Goal: Information Seeking & Learning: Check status

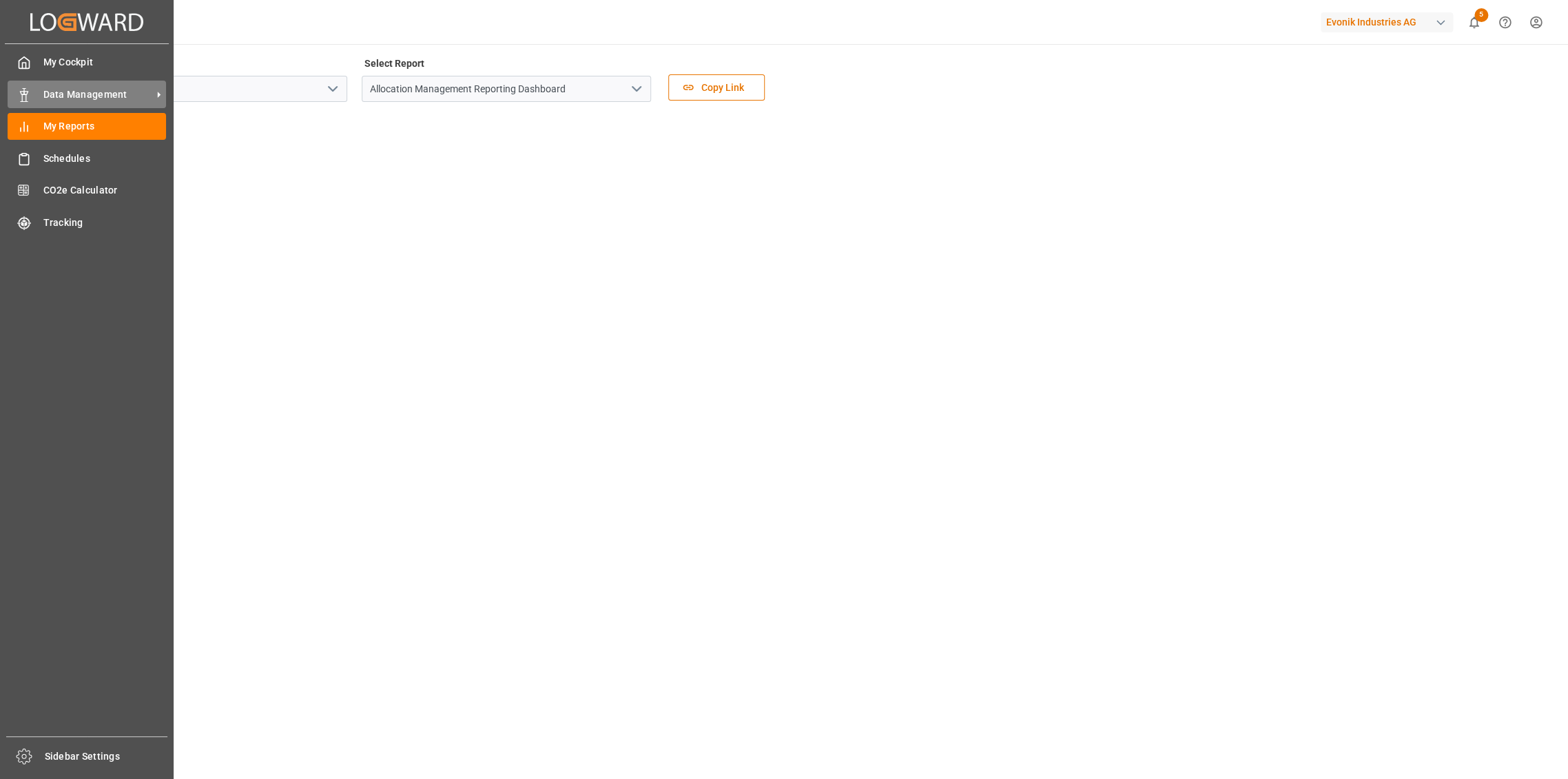
click at [82, 90] on span "Data Management" at bounding box center [98, 95] width 109 height 15
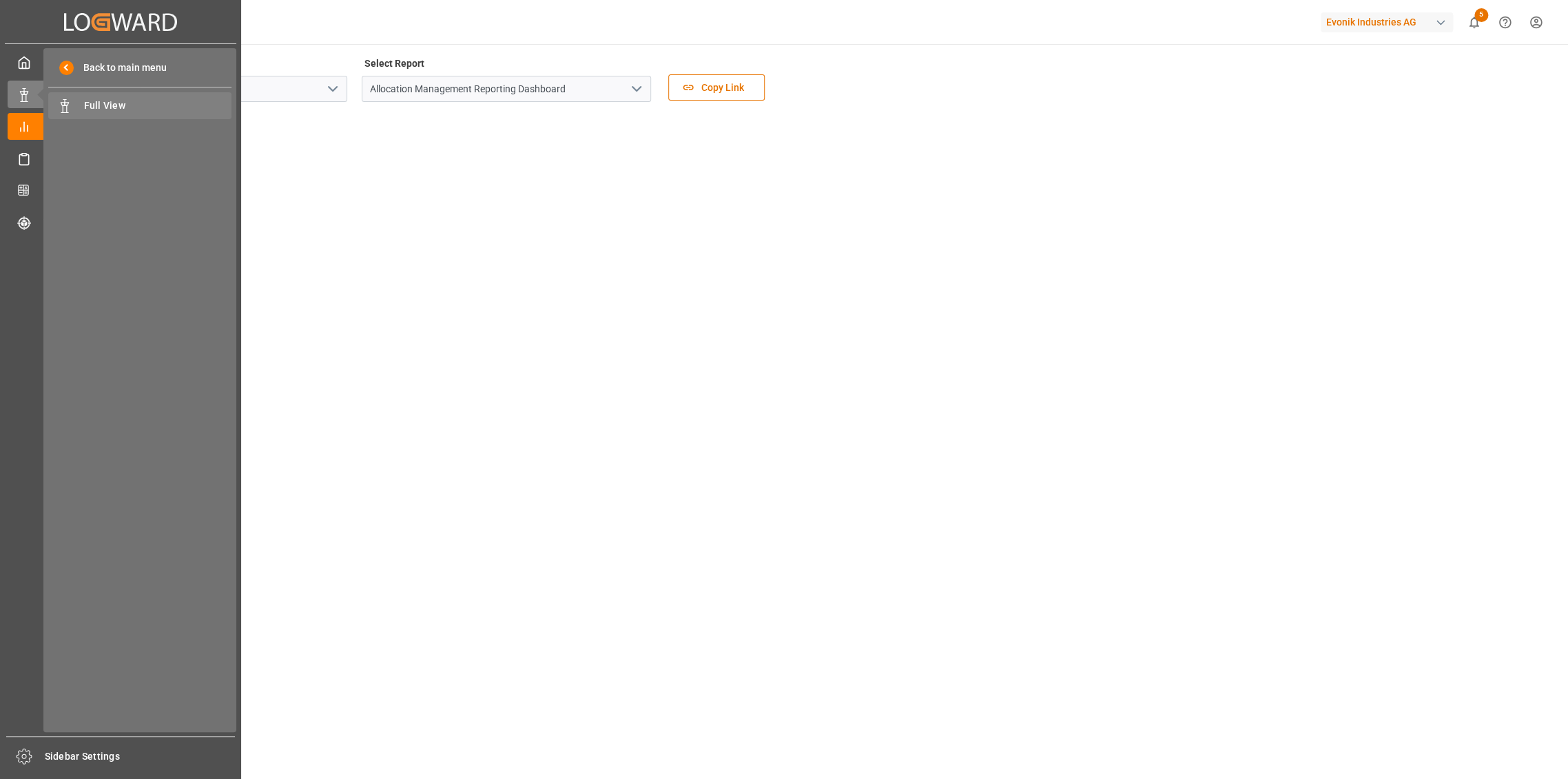
click at [120, 114] on div "Full View Full View" at bounding box center [140, 105] width 183 height 27
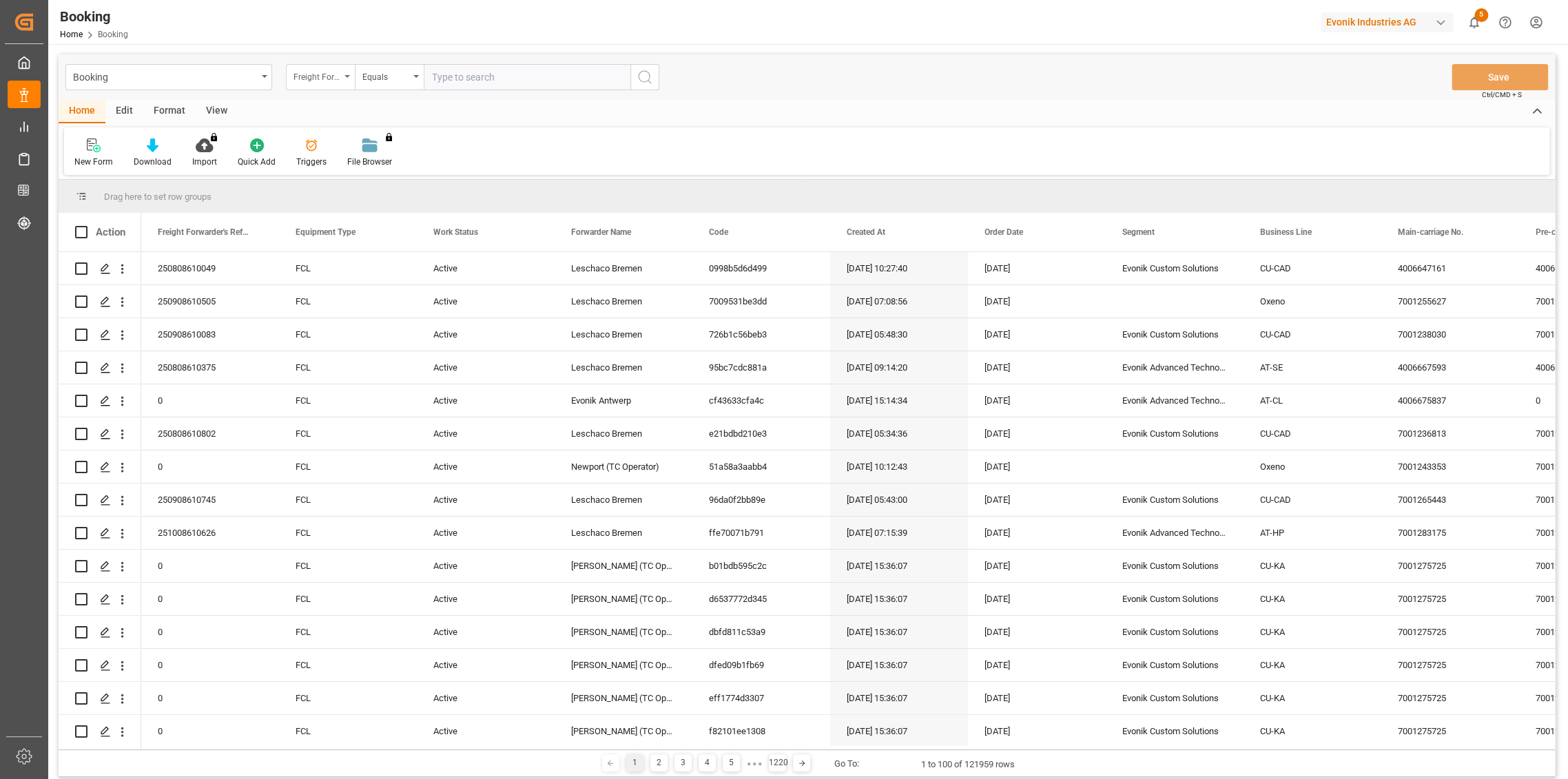
click at [325, 74] on div "Freight Forwarder's Reference No." at bounding box center [317, 75] width 47 height 16
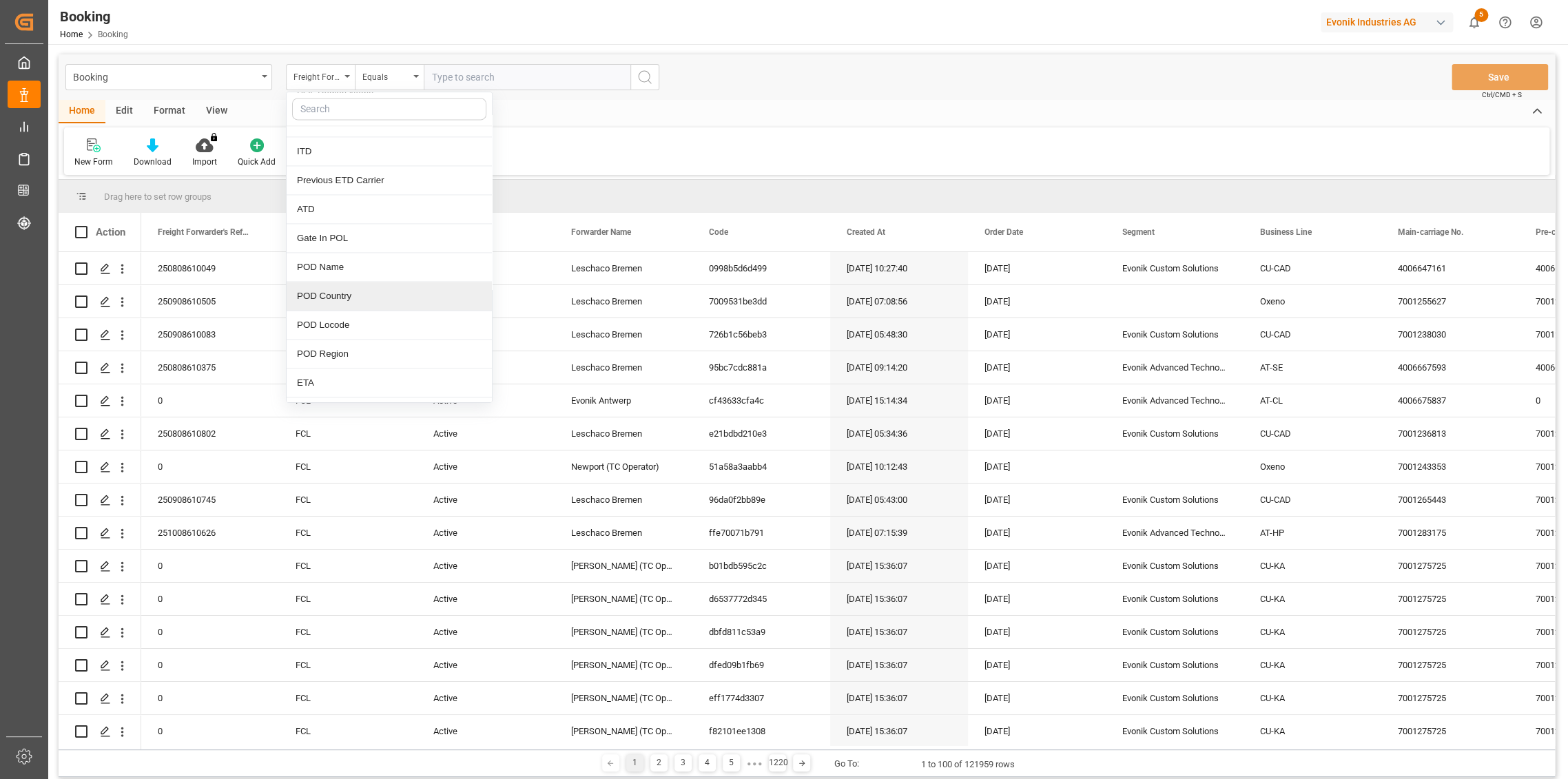
click at [377, 292] on div "POD Country" at bounding box center [389, 295] width 205 height 29
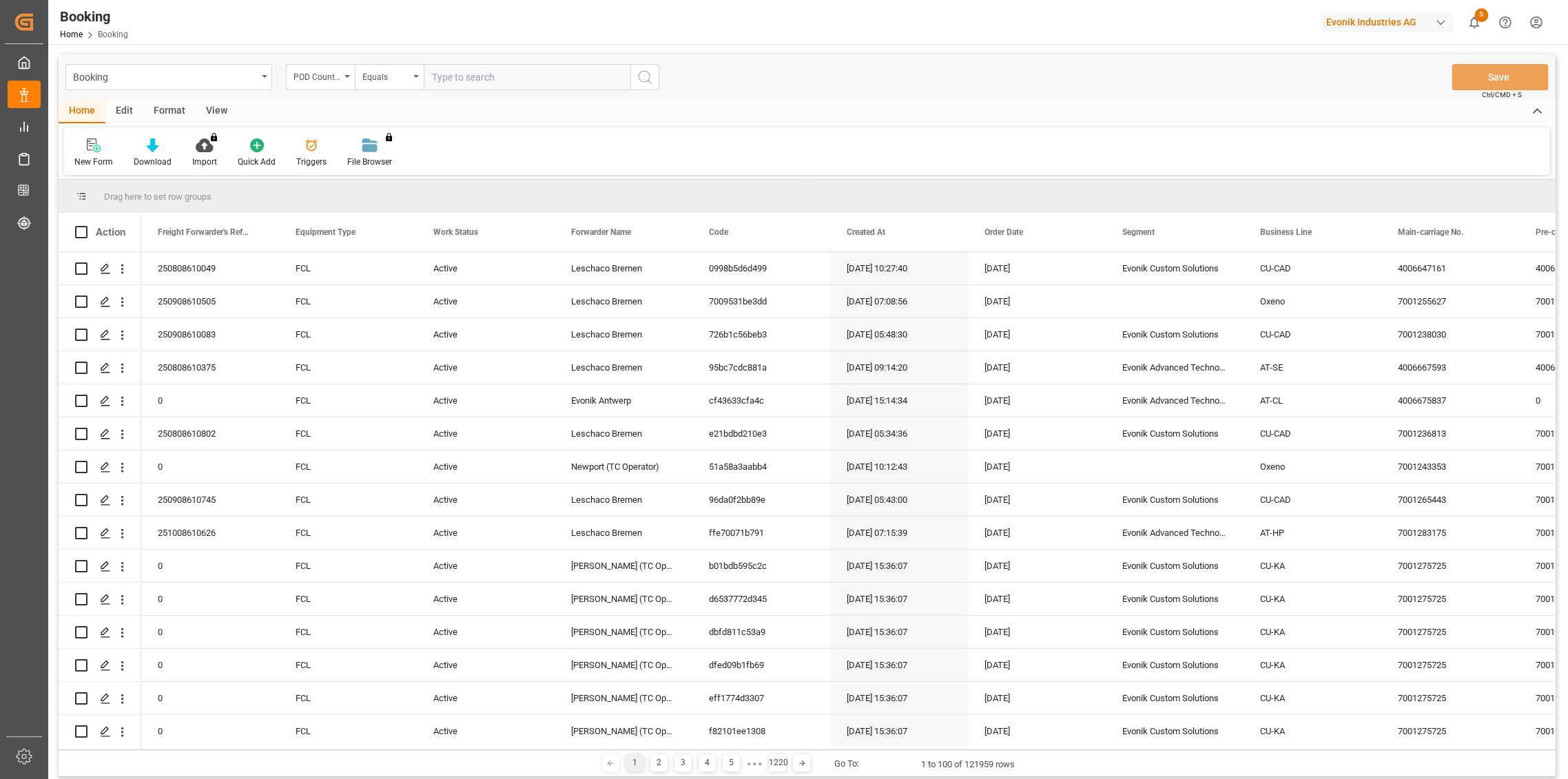
click at [456, 86] on input "text" at bounding box center [527, 76] width 206 height 26
type input "br"
click at [647, 75] on icon "search button" at bounding box center [645, 77] width 17 height 17
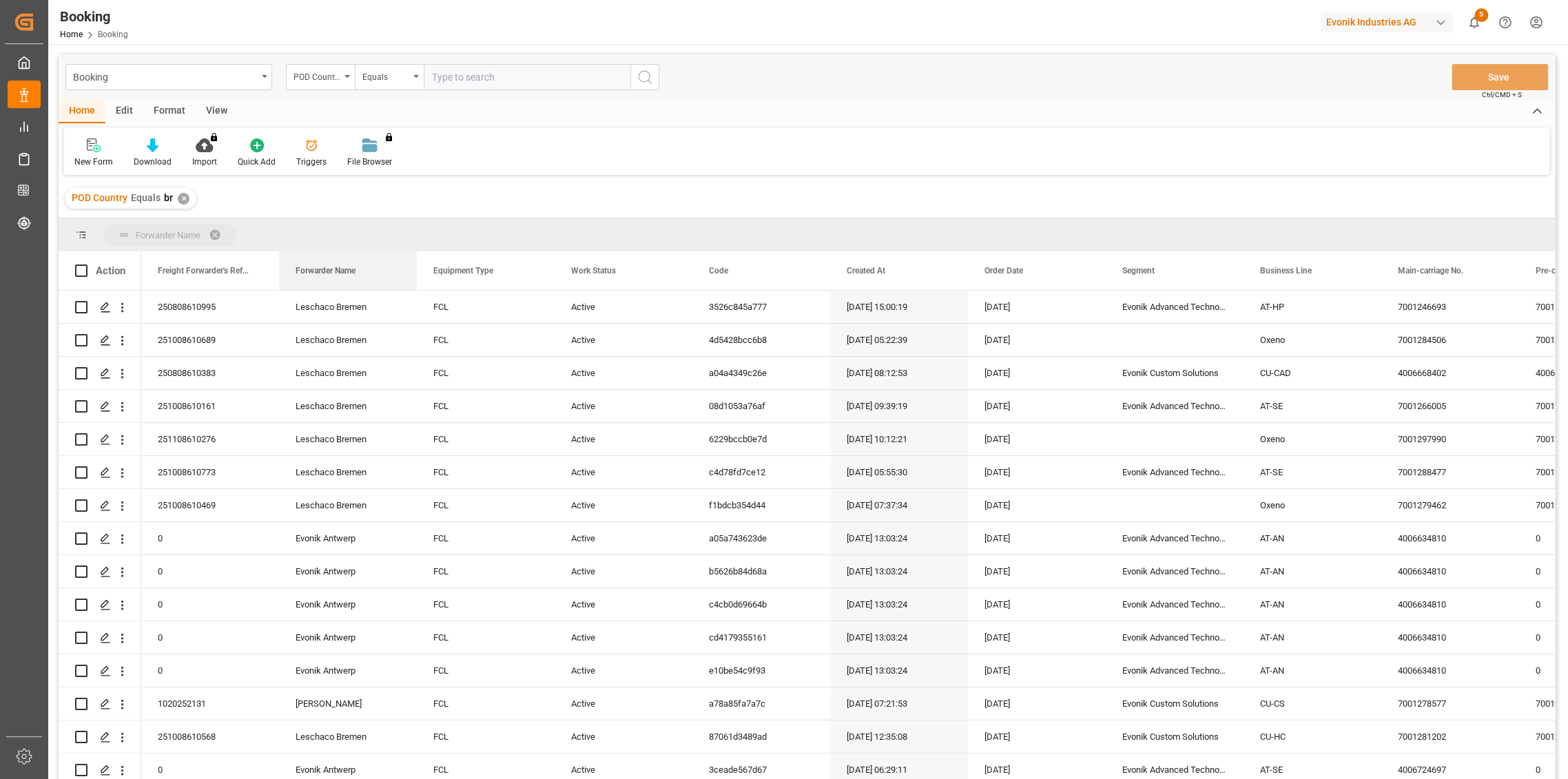
drag, startPoint x: 602, startPoint y: 272, endPoint x: 185, endPoint y: 227, distance: 419.4
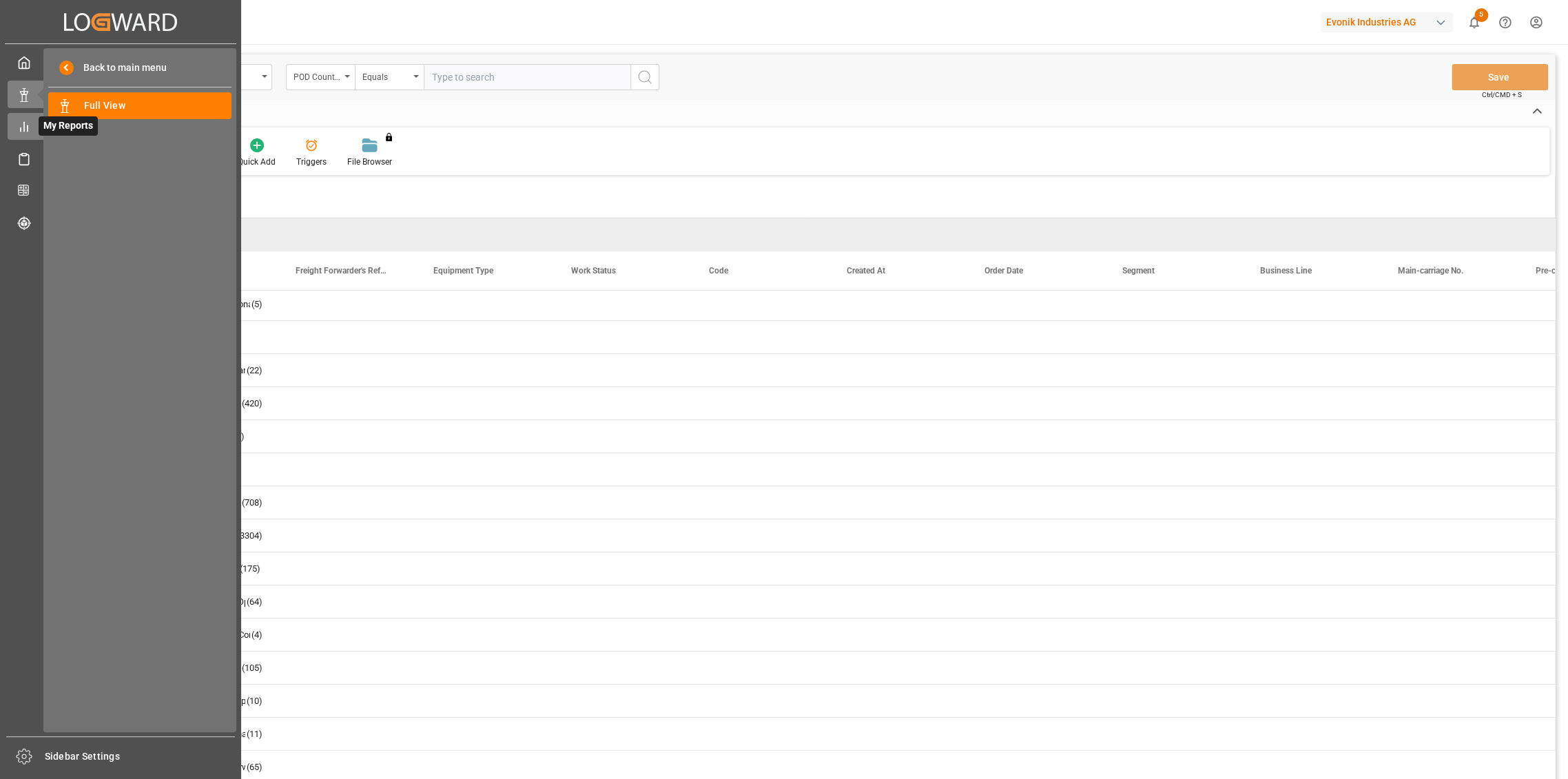
click at [29, 117] on div "My Reports My Reports" at bounding box center [121, 126] width 226 height 27
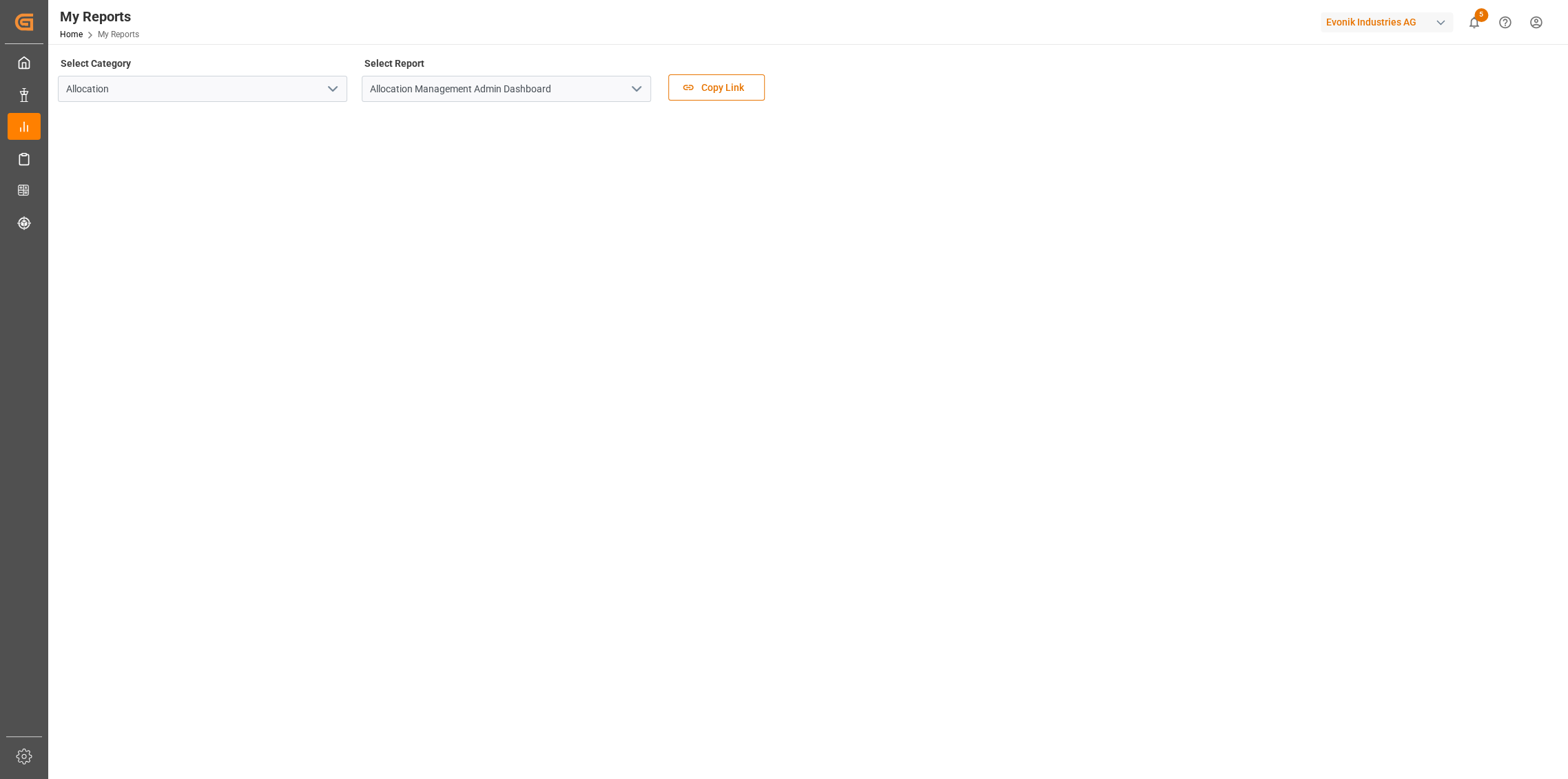
click at [639, 90] on polyline "open menu" at bounding box center [637, 89] width 8 height 4
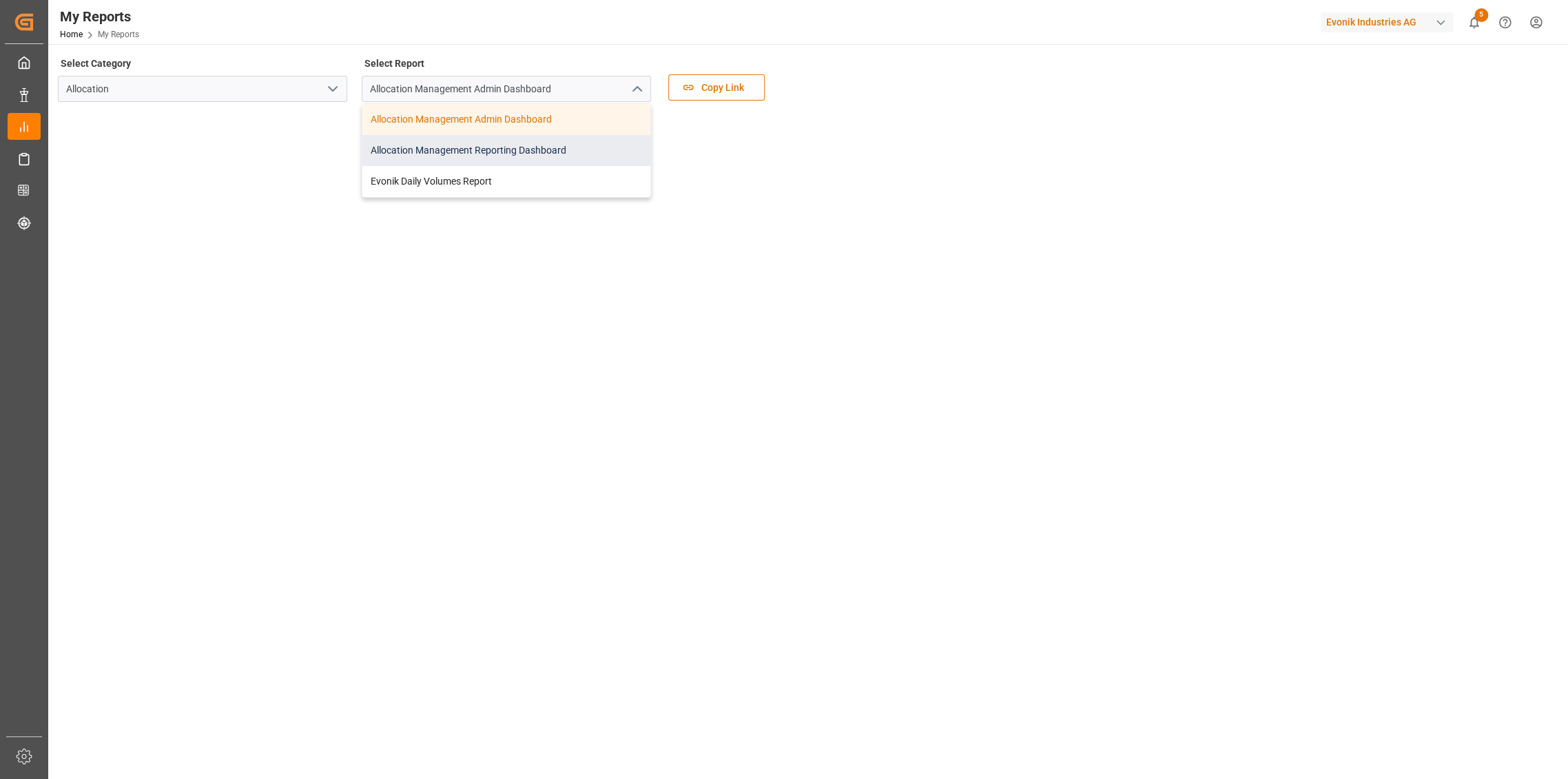
click at [603, 146] on div "Allocation Management Reporting Dashboard" at bounding box center [506, 150] width 288 height 31
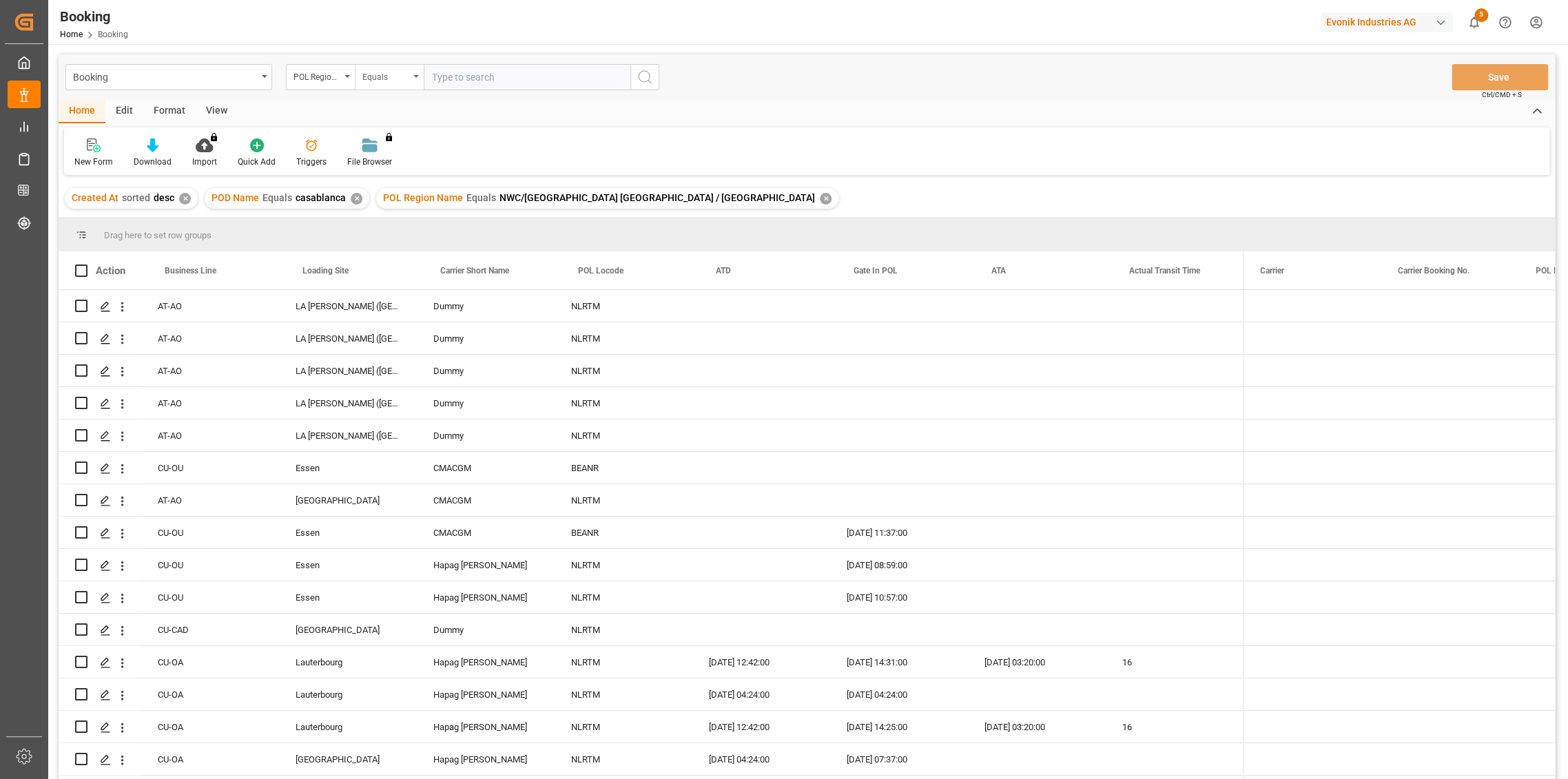
scroll to position [0, 5237]
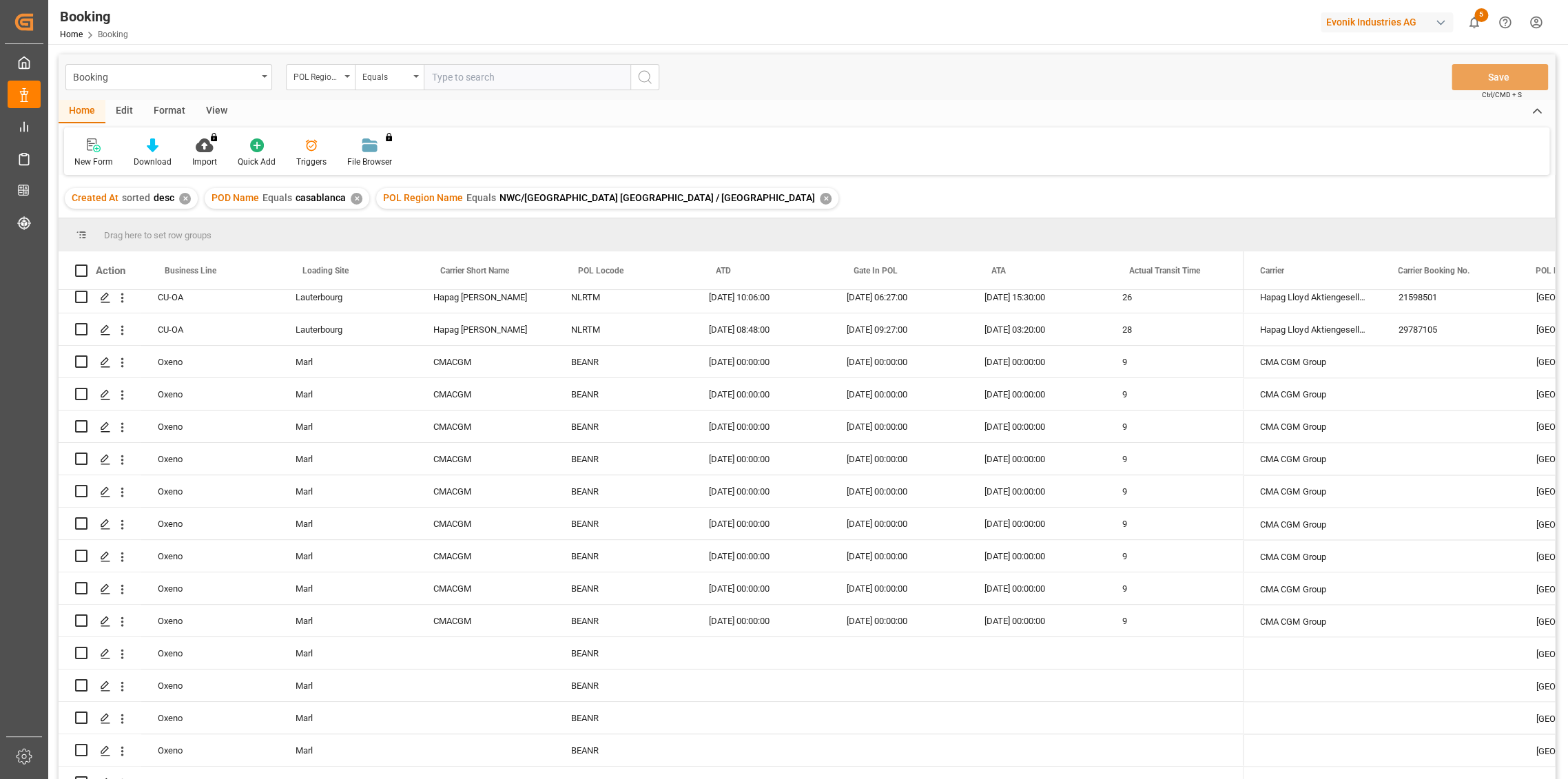
click at [353, 200] on div "✕" at bounding box center [356, 199] width 12 height 12
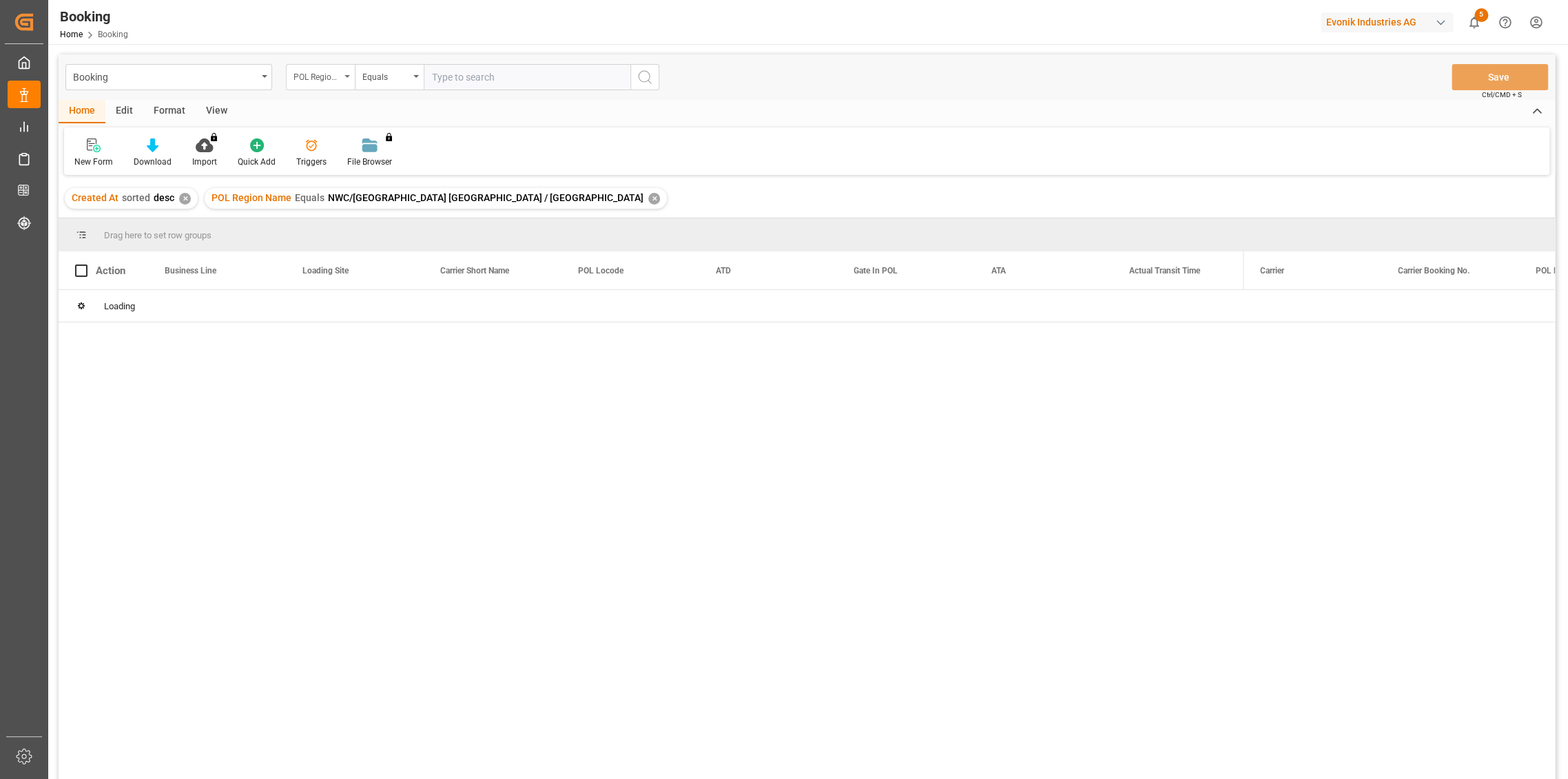
click at [336, 78] on div "POL Region Name" at bounding box center [317, 75] width 47 height 16
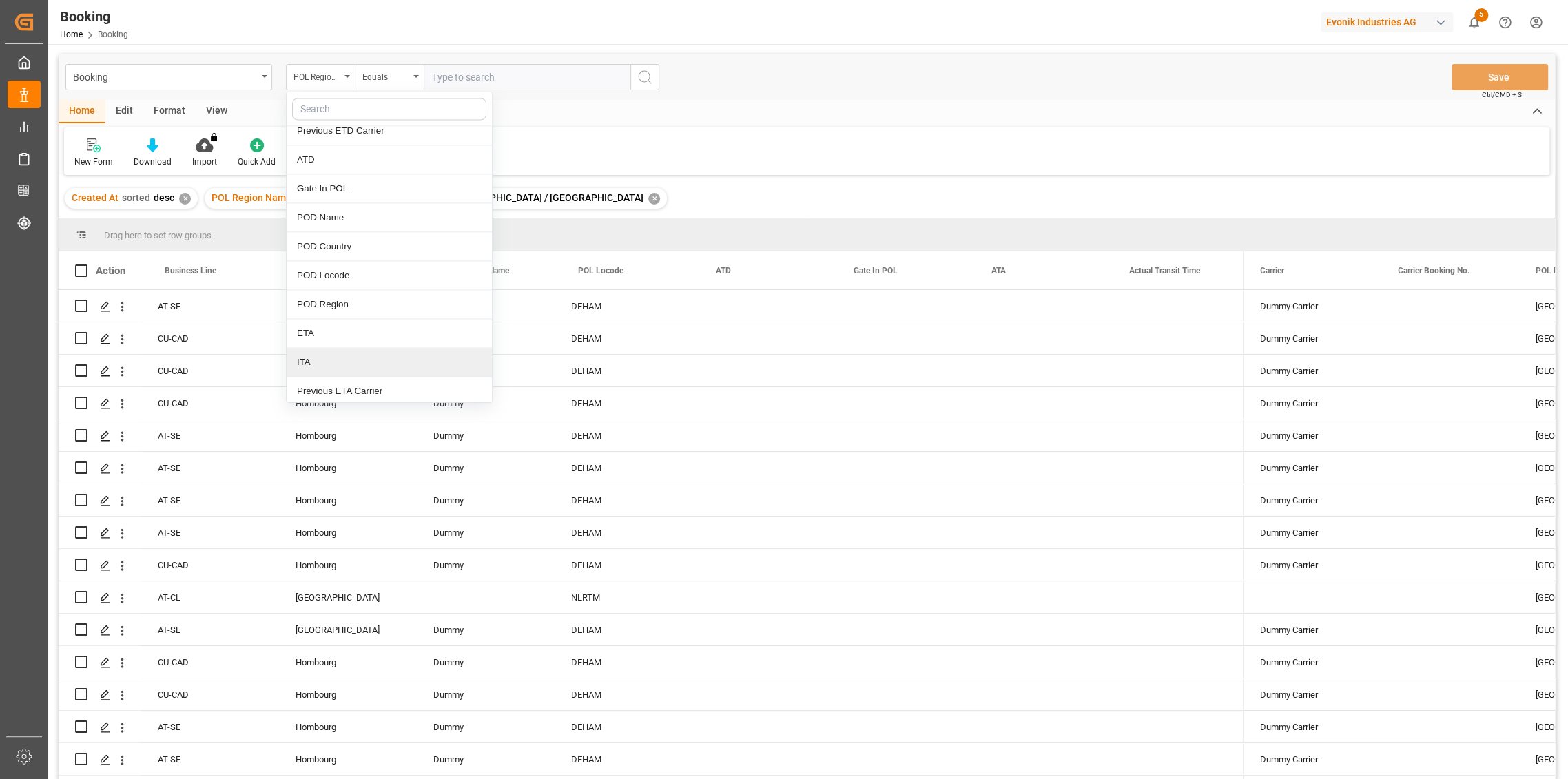
scroll to position [1453, 0]
click at [348, 190] on div "POD Name" at bounding box center [389, 190] width 205 height 29
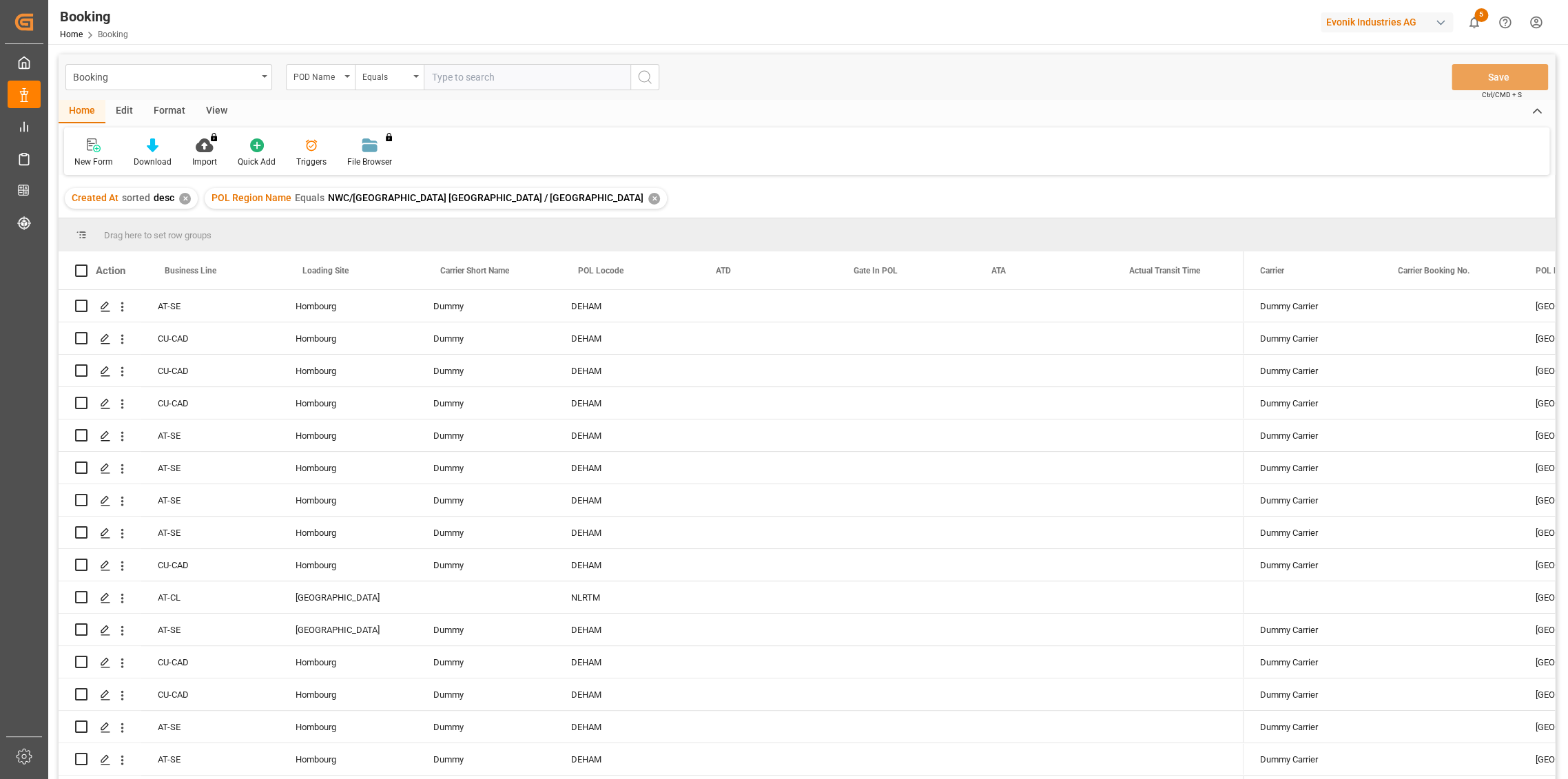
click at [506, 74] on input "text" at bounding box center [527, 76] width 206 height 26
type input "mobile"
click at [645, 79] on icon "search button" at bounding box center [645, 77] width 17 height 17
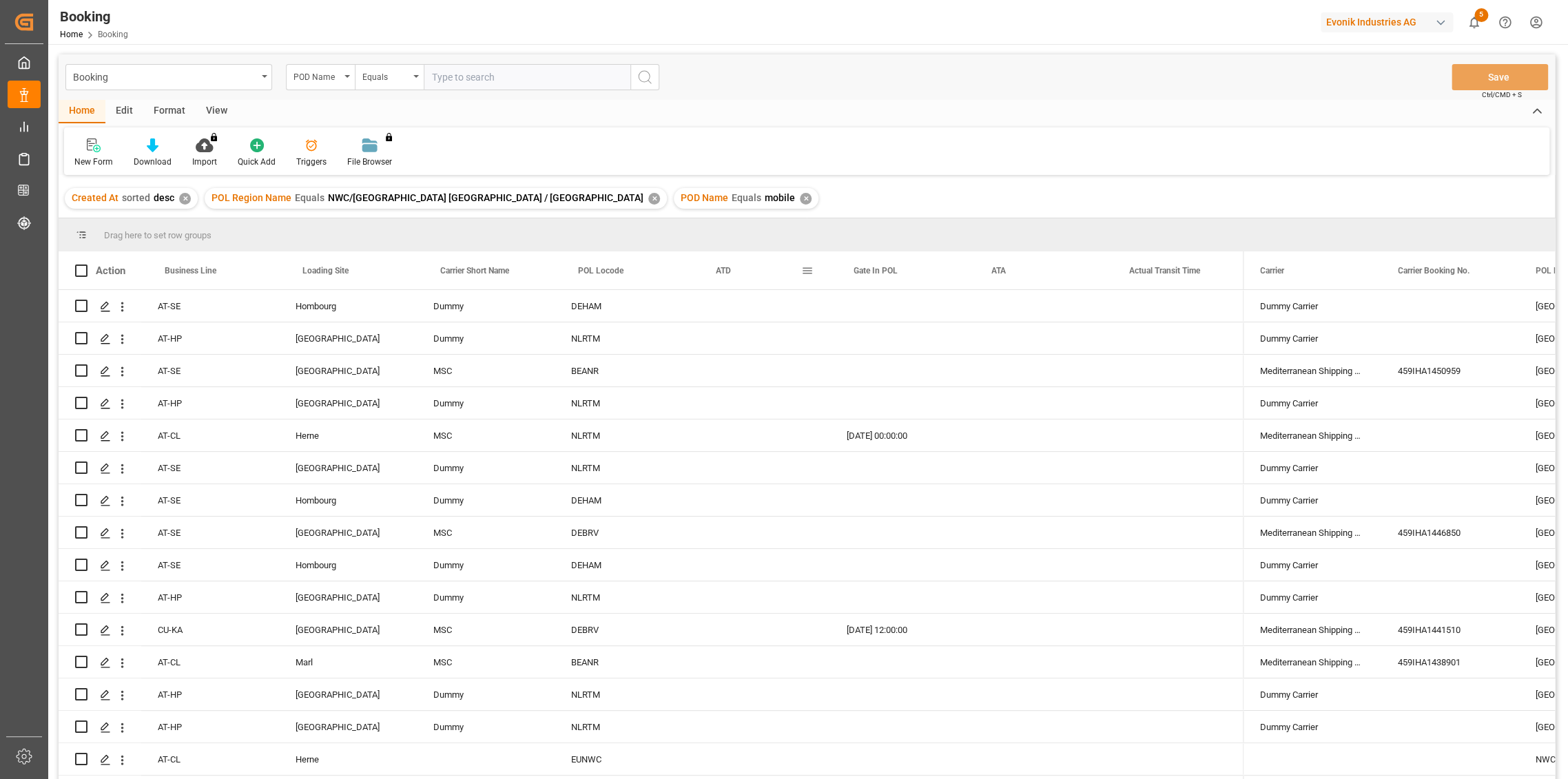
click at [791, 279] on div "ATD" at bounding box center [759, 270] width 86 height 38
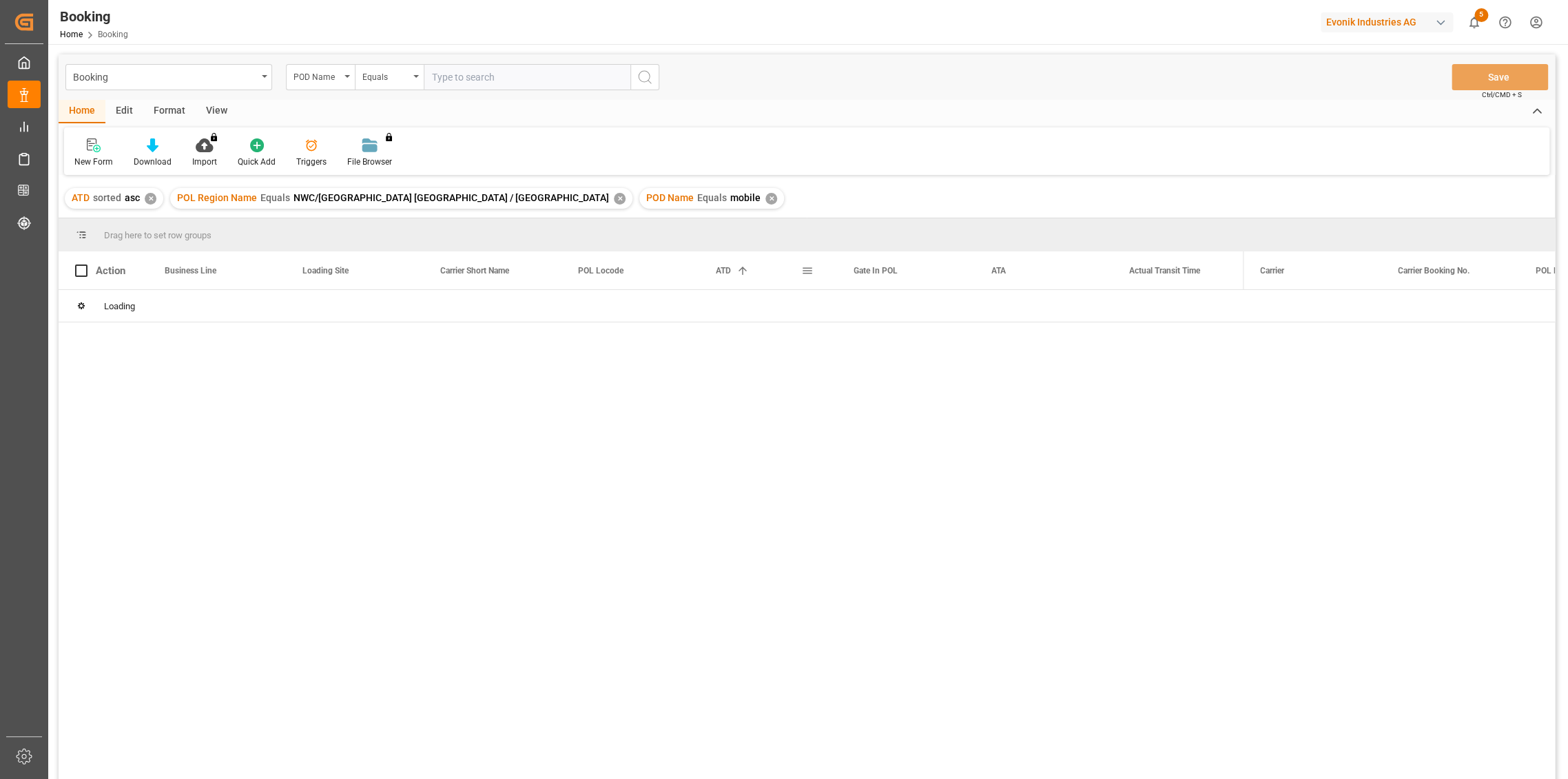
click at [801, 272] on span at bounding box center [808, 271] width 13 height 13
click at [767, 279] on div "ATD 1" at bounding box center [759, 270] width 86 height 38
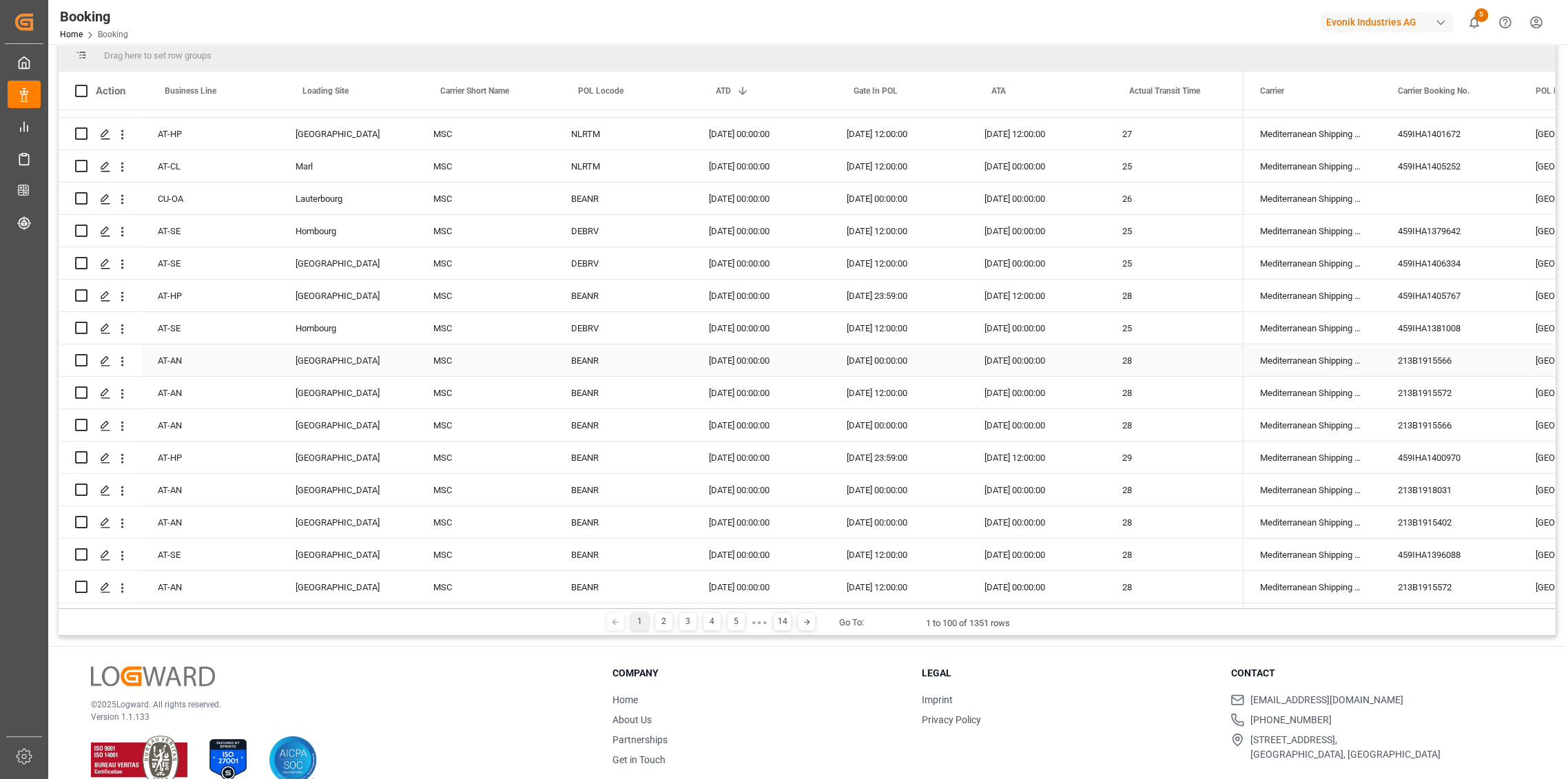
scroll to position [204, 0]
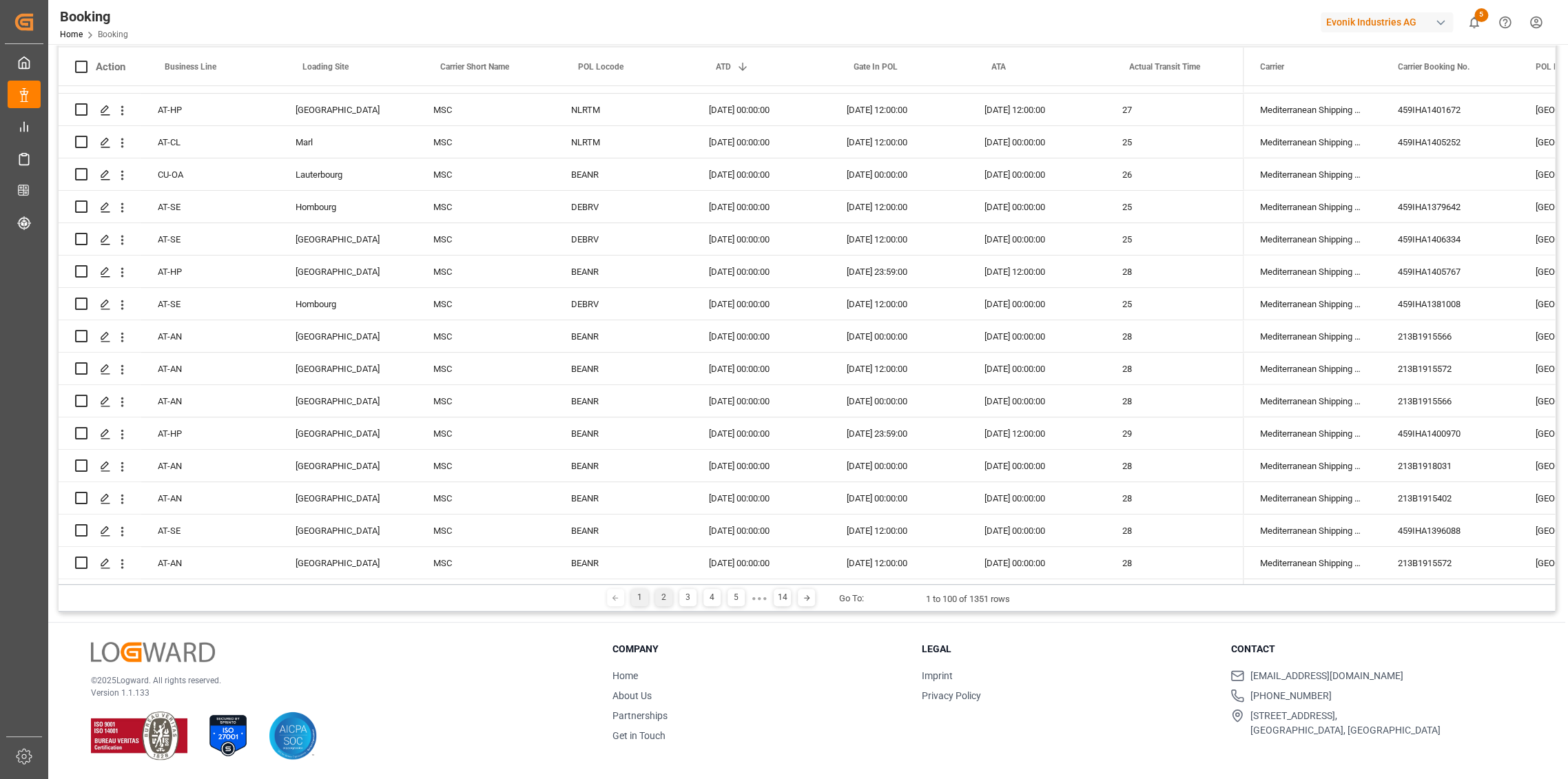
click at [656, 599] on div "2" at bounding box center [664, 597] width 18 height 18
